Goal: Task Accomplishment & Management: Manage account settings

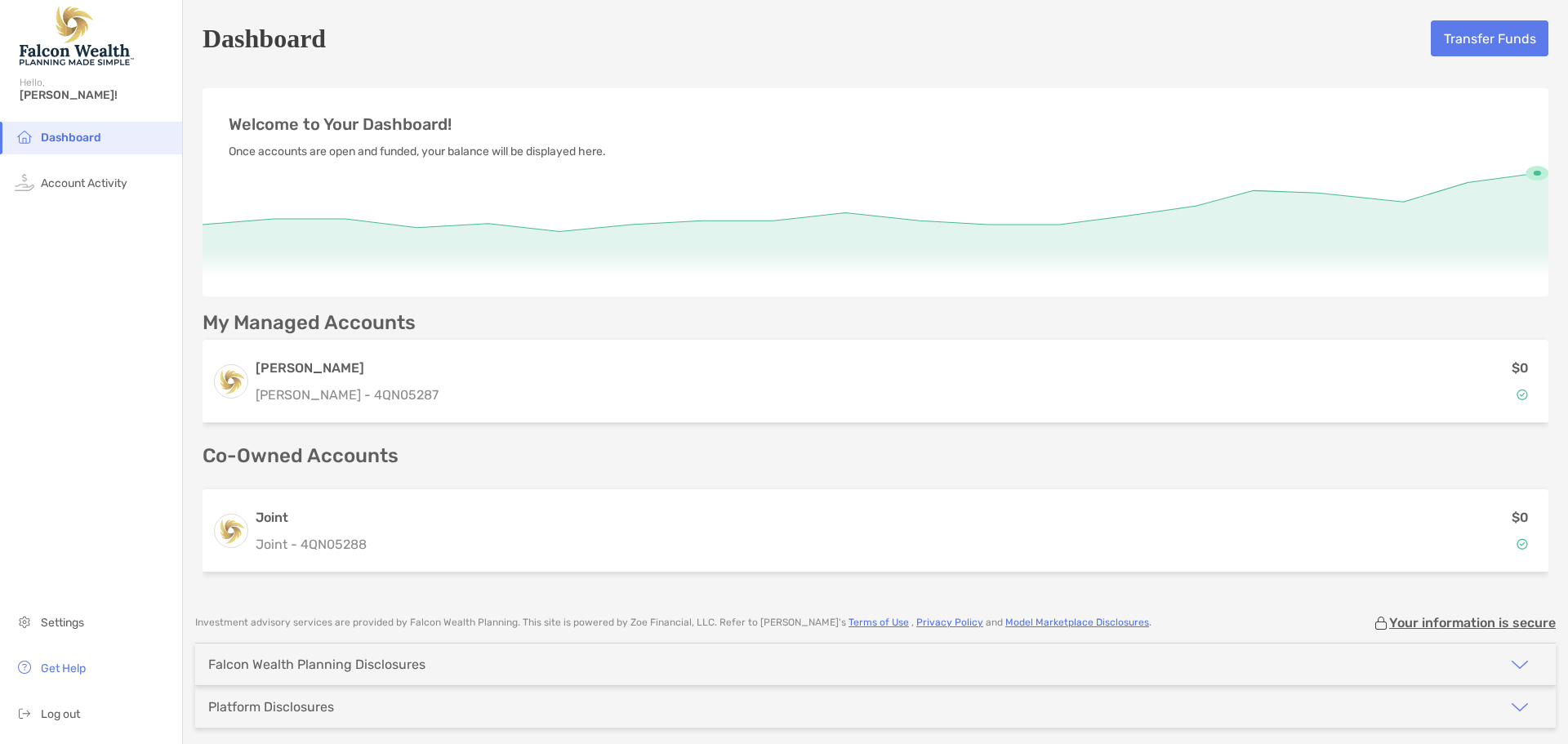
click at [55, 137] on span "Dashboard" at bounding box center [71, 138] width 60 height 14
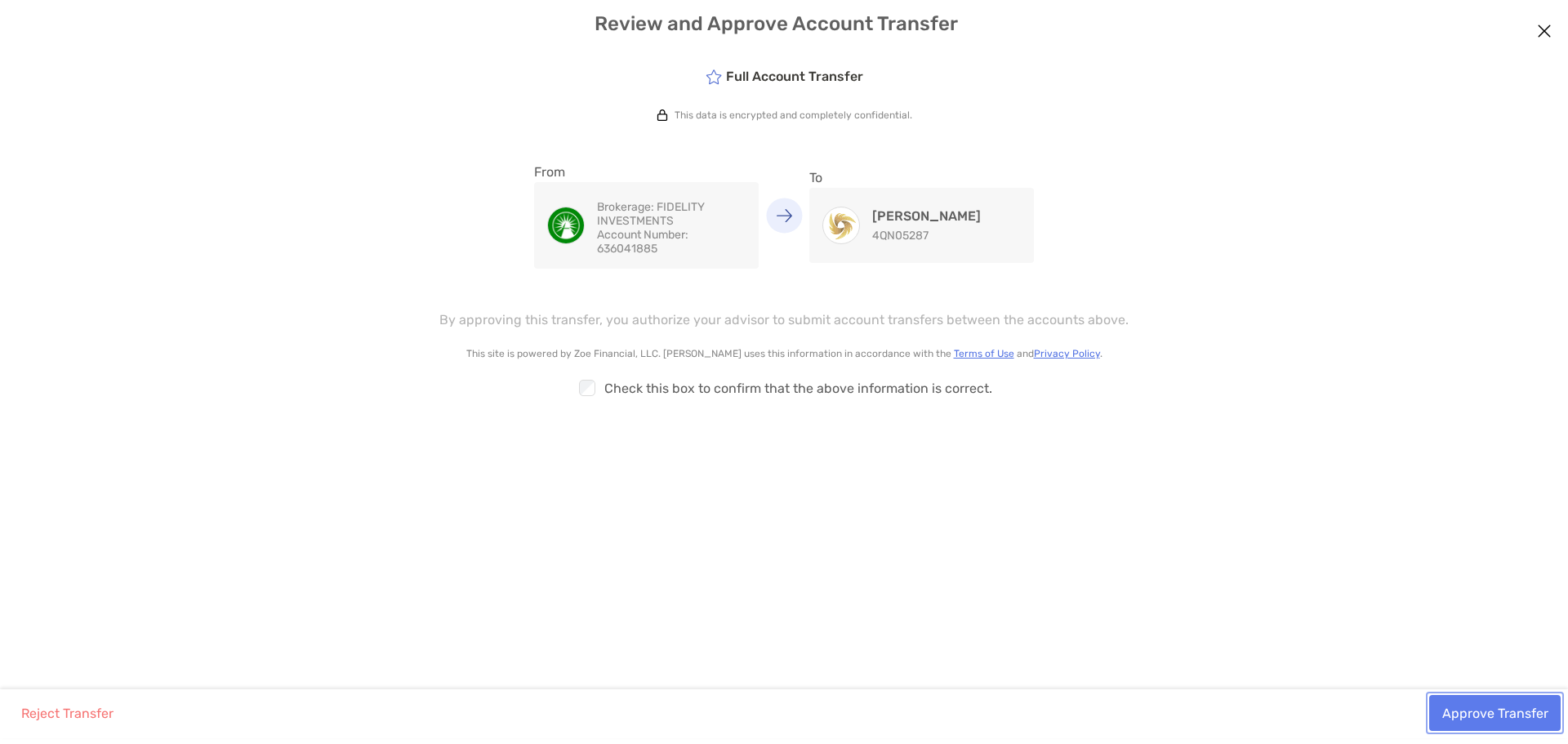
click at [1513, 721] on button "Approve Transfer" at bounding box center [1495, 713] width 131 height 36
click at [1508, 718] on button "Approve Transfer" at bounding box center [1495, 713] width 131 height 36
click at [1502, 715] on button "Approve Transfer" at bounding box center [1495, 713] width 131 height 36
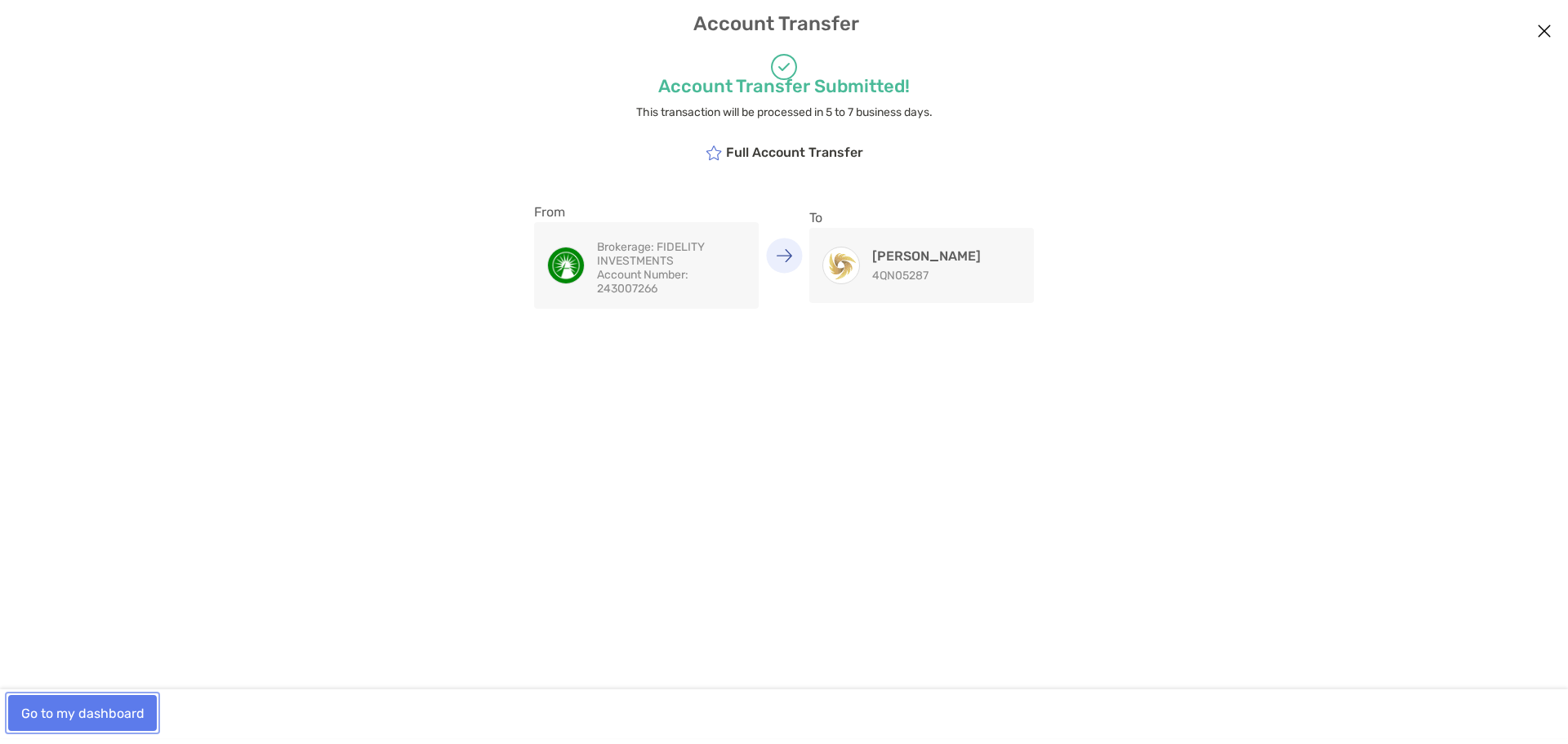
click at [132, 714] on button "Go to my dashboard" at bounding box center [83, 713] width 149 height 36
click at [126, 718] on button "Go to my dashboard" at bounding box center [83, 713] width 149 height 36
click at [78, 713] on button "Go to my dashboard" at bounding box center [83, 713] width 149 height 36
click at [50, 718] on button "Go to my dashboard" at bounding box center [83, 713] width 149 height 36
click at [1548, 29] on icon "Close modal" at bounding box center [1544, 31] width 14 height 20
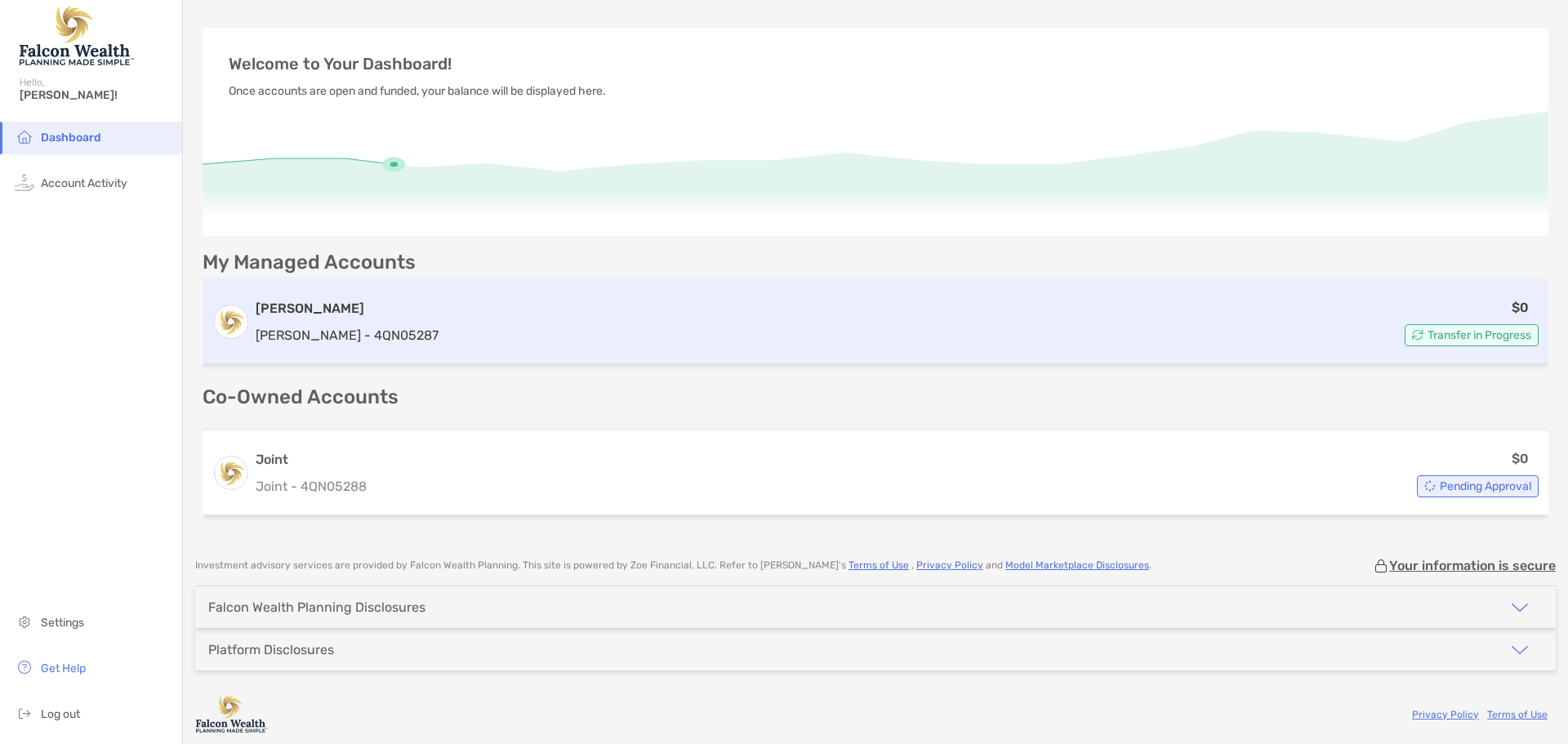
scroll to position [66, 0]
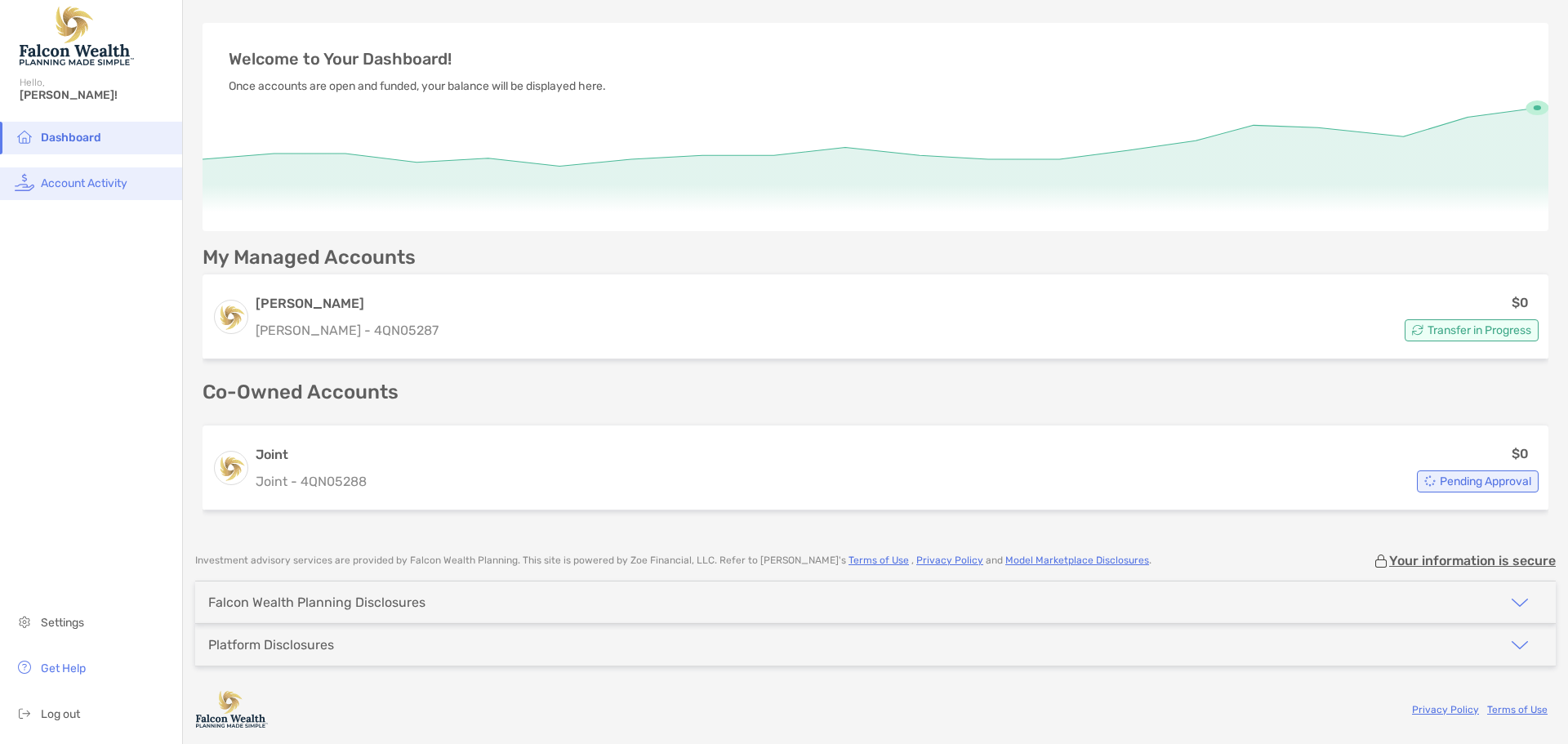
click at [65, 191] on li "Account Activity" at bounding box center [91, 184] width 182 height 32
